Goal: Find contact information: Find contact information

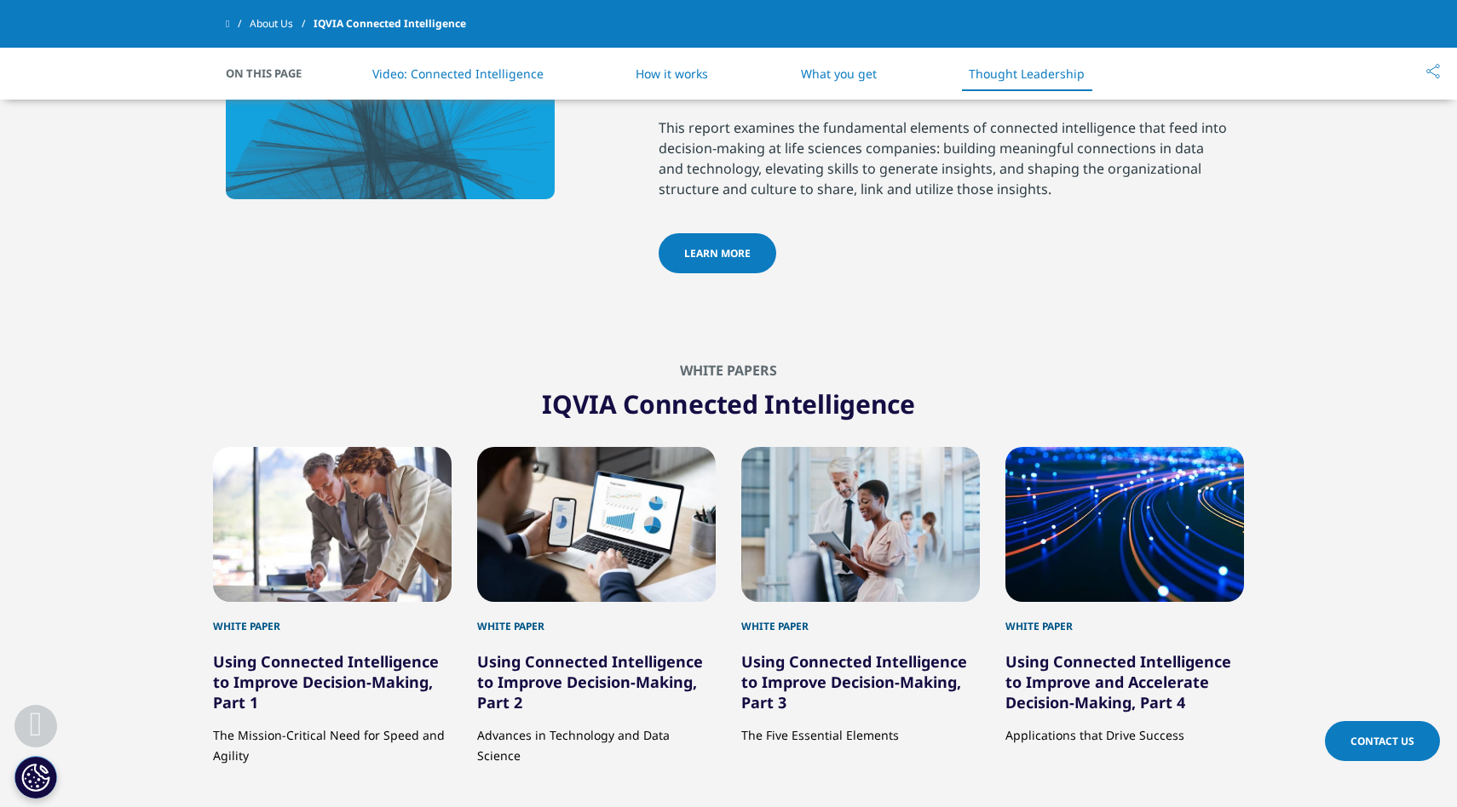
scroll to position [3663, 0]
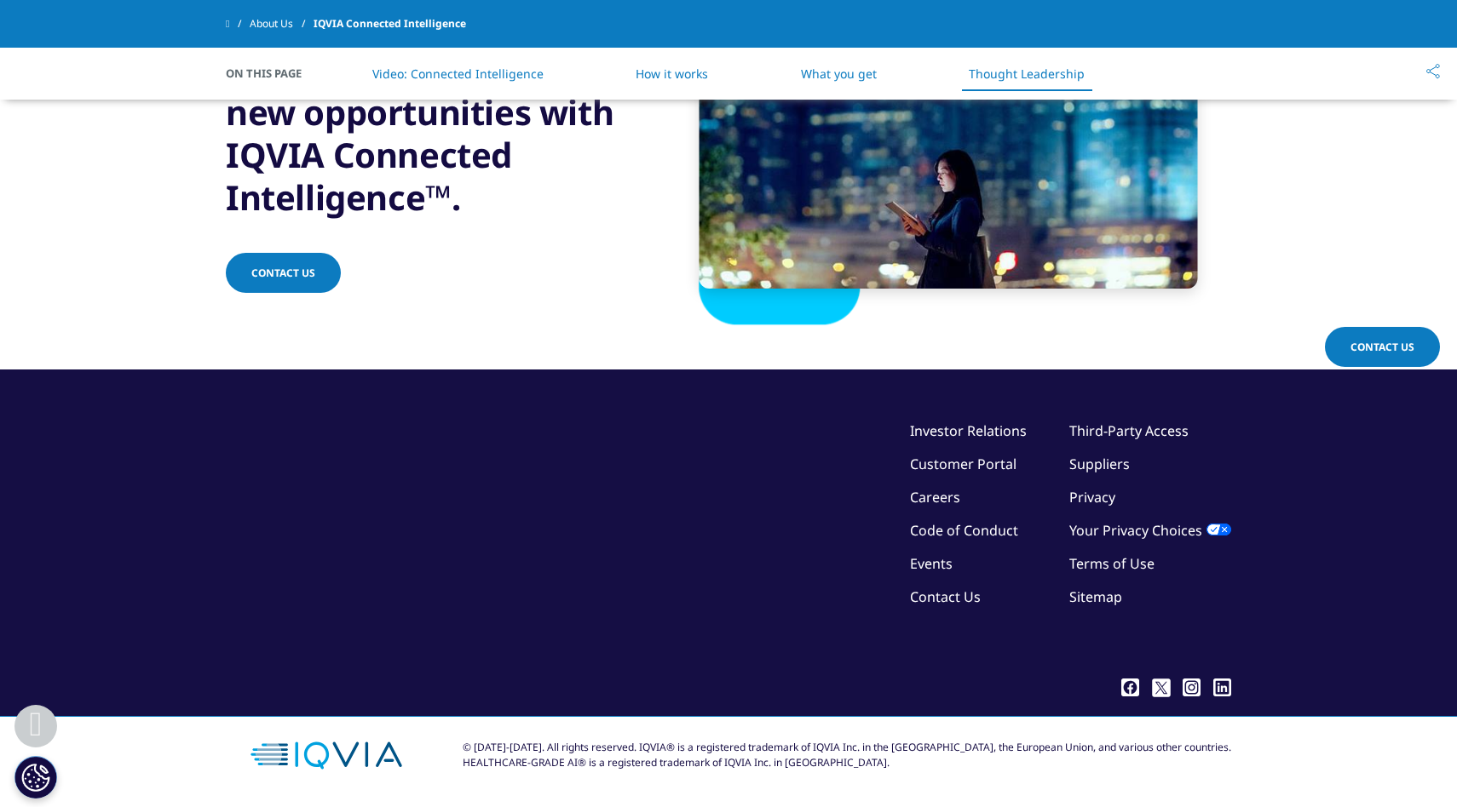
click at [1101, 602] on link "Sitemap" at bounding box center [1095, 597] width 53 height 19
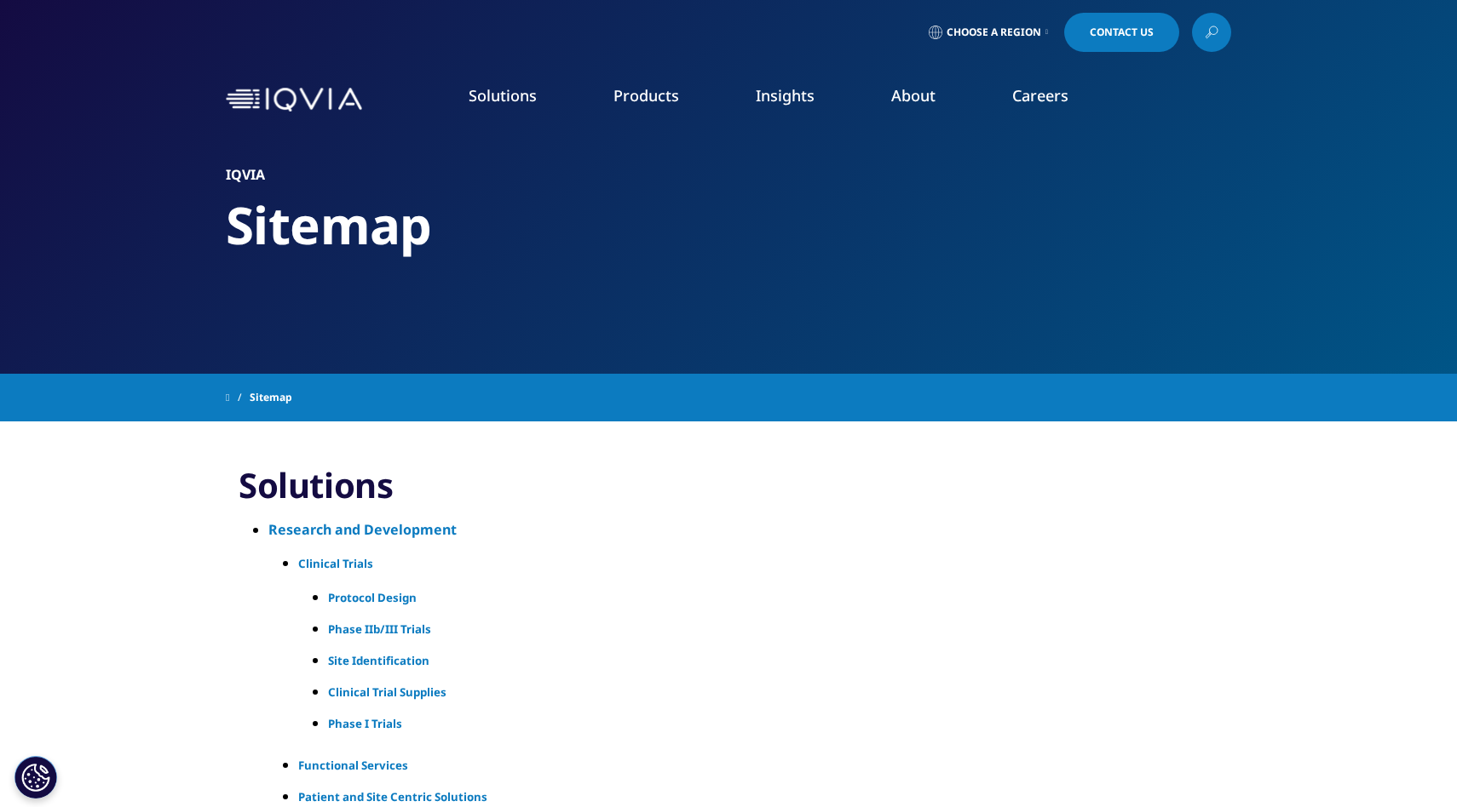
click at [1002, 34] on span "Choose a Region" at bounding box center [993, 33] width 95 height 14
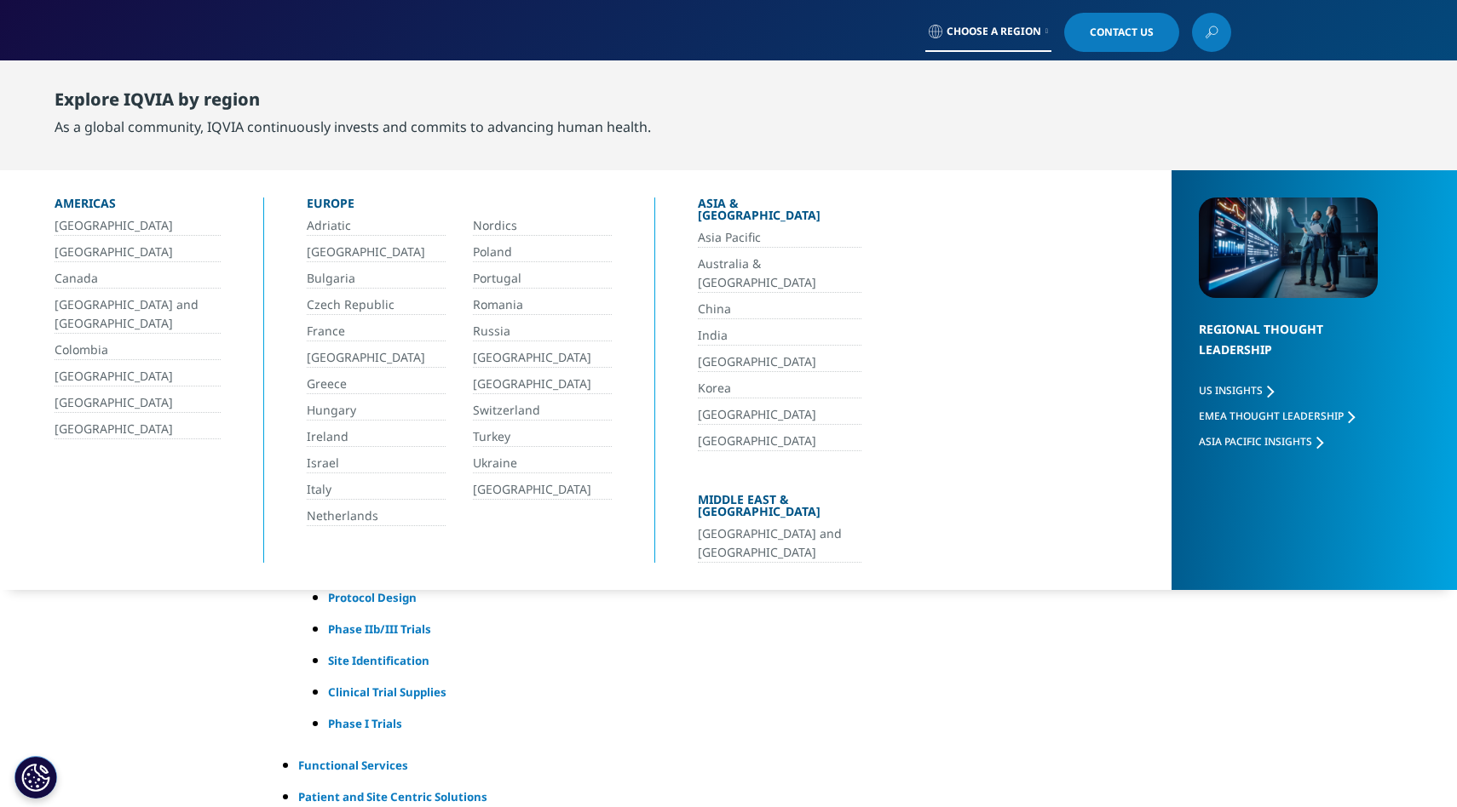
click at [336, 353] on link "[GEOGRAPHIC_DATA]" at bounding box center [376, 358] width 139 height 20
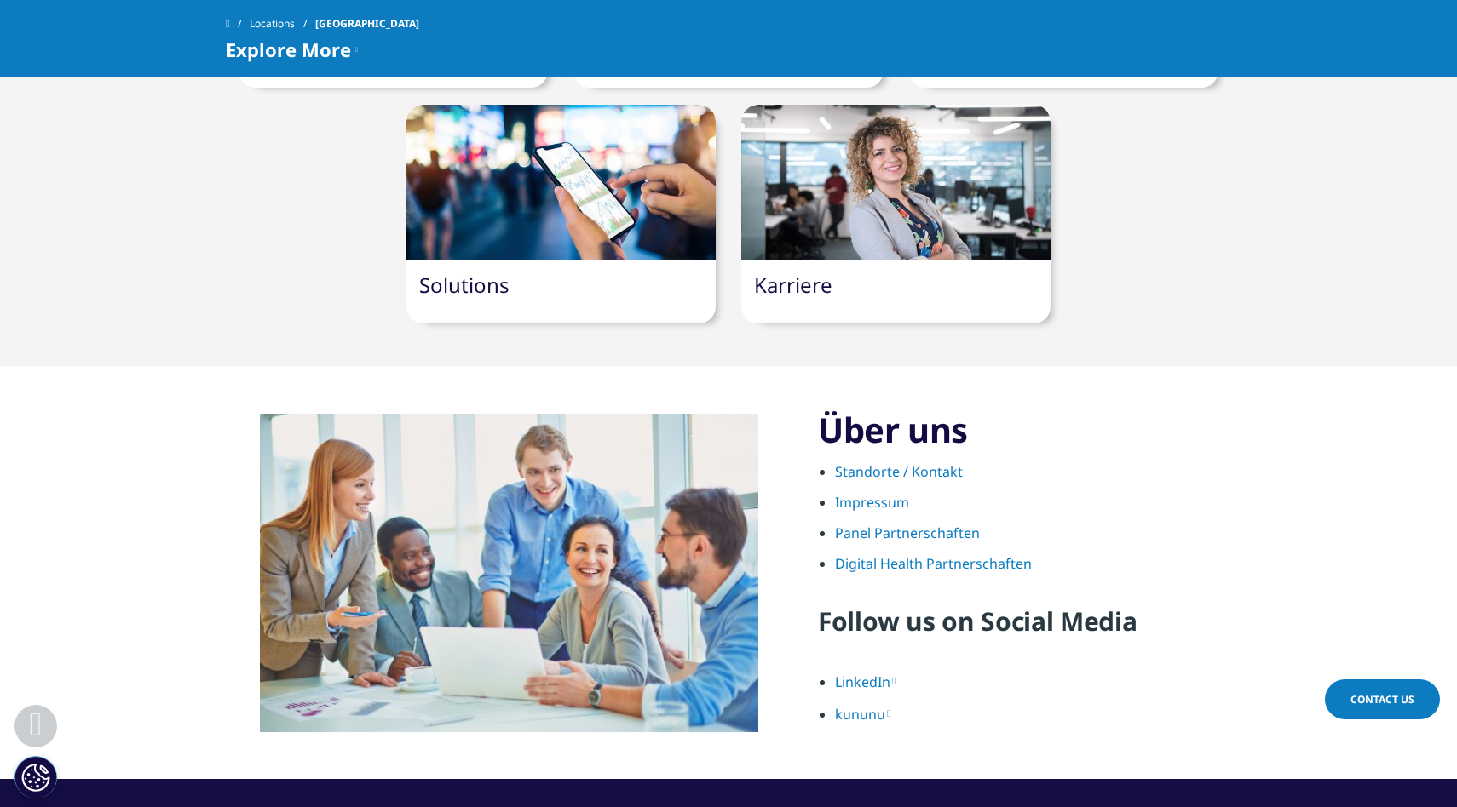
scroll to position [1691, 0]
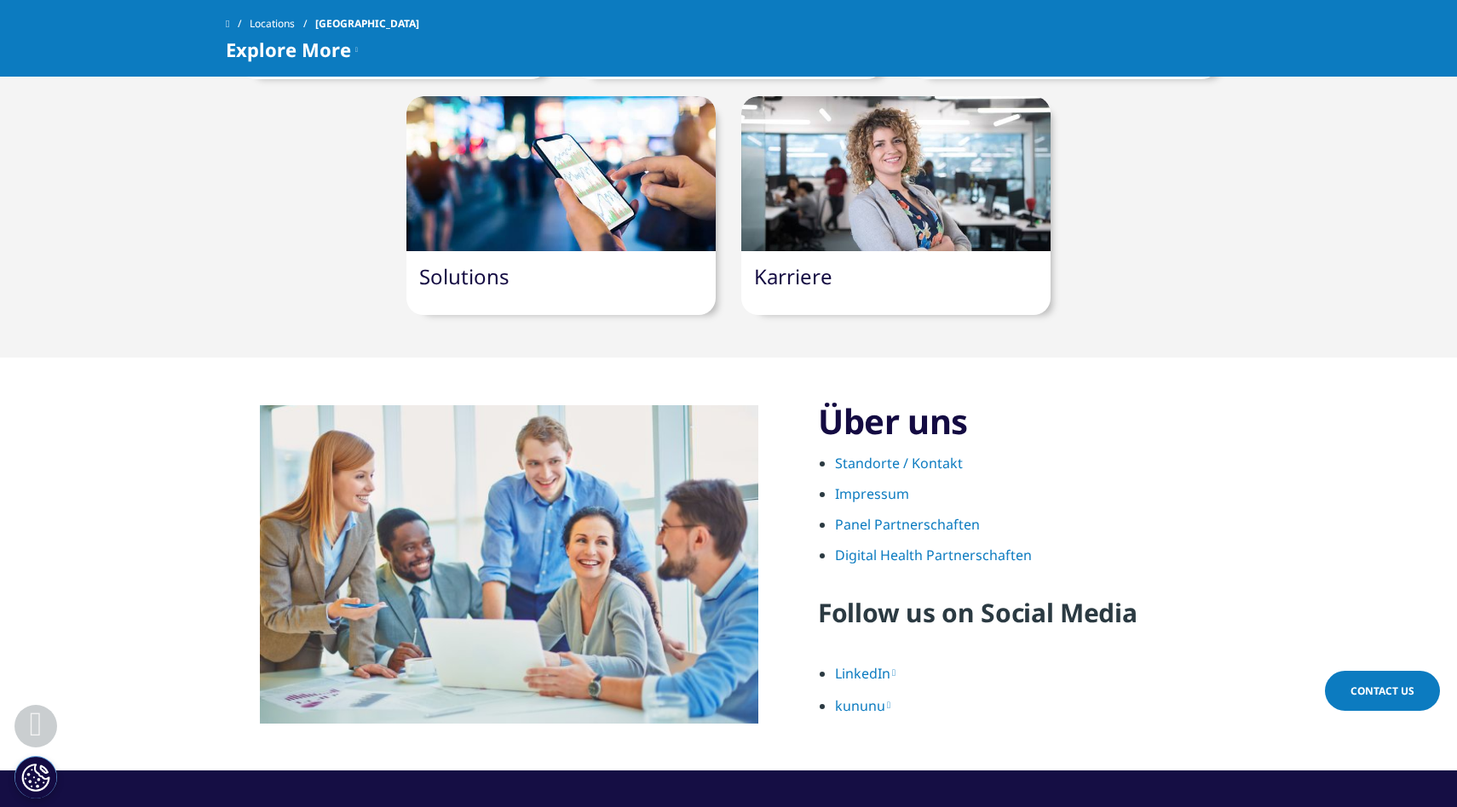
click at [885, 454] on link "Standorte / Kontakt" at bounding box center [899, 463] width 128 height 19
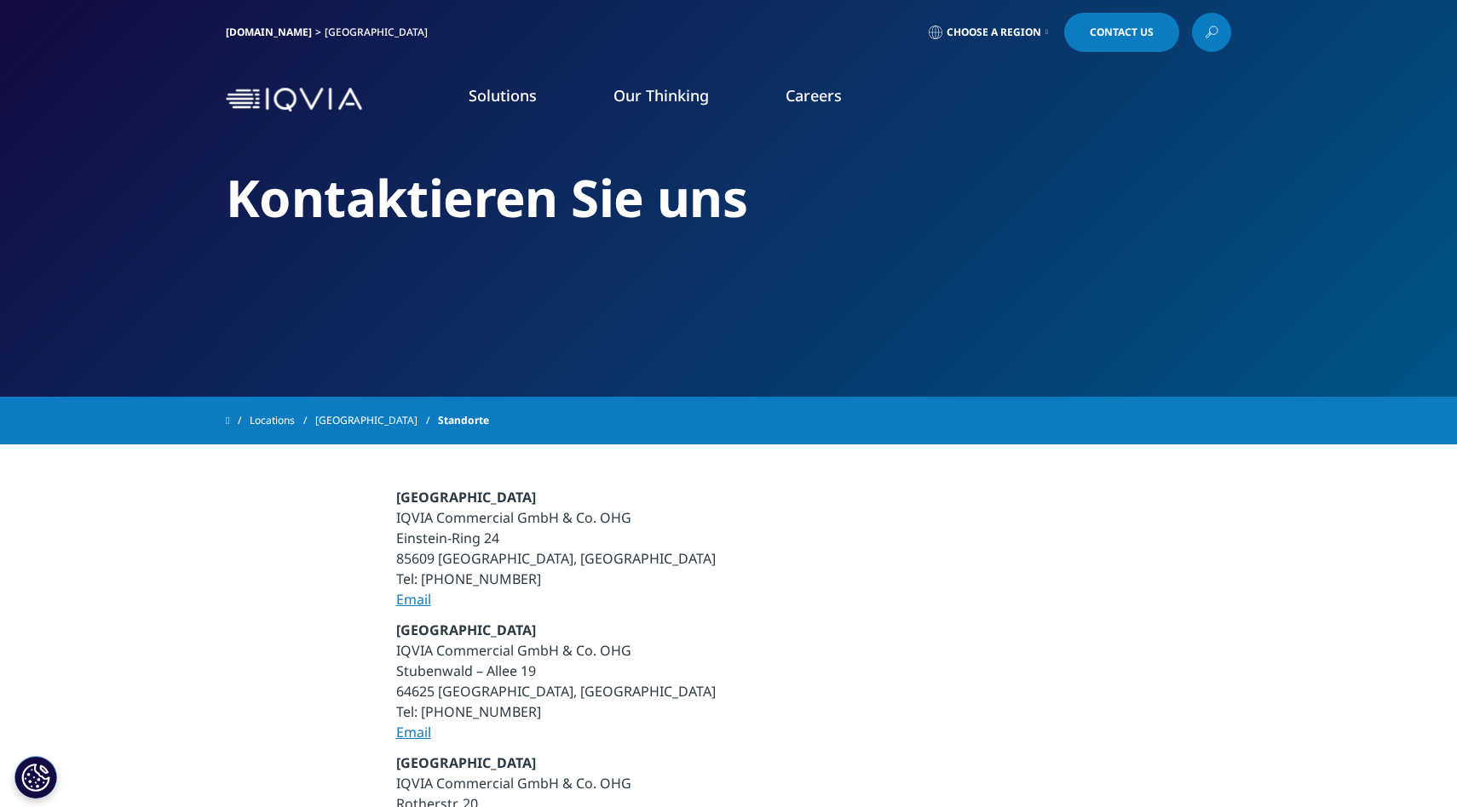
click at [358, 421] on link "[GEOGRAPHIC_DATA]" at bounding box center [376, 420] width 123 height 31
